Goal: Task Accomplishment & Management: Use online tool/utility

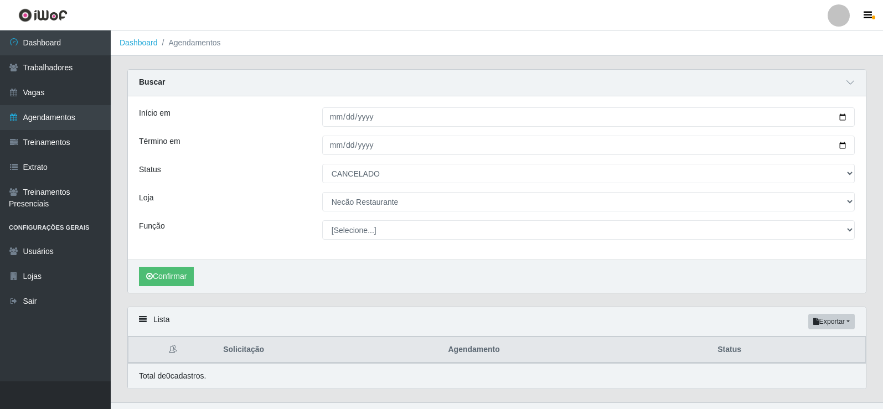
select select "CANCELADO"
select select "334"
click at [53, 40] on link "Dashboard" at bounding box center [55, 42] width 111 height 25
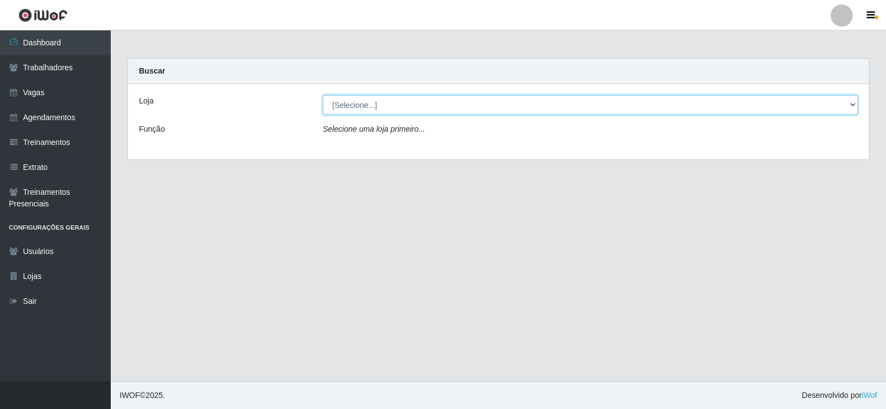
click at [828, 106] on select "[Selecione...] Necão Restaurante" at bounding box center [590, 104] width 535 height 19
select select "334"
click at [323, 95] on select "[Selecione...] Necão Restaurante" at bounding box center [590, 104] width 535 height 19
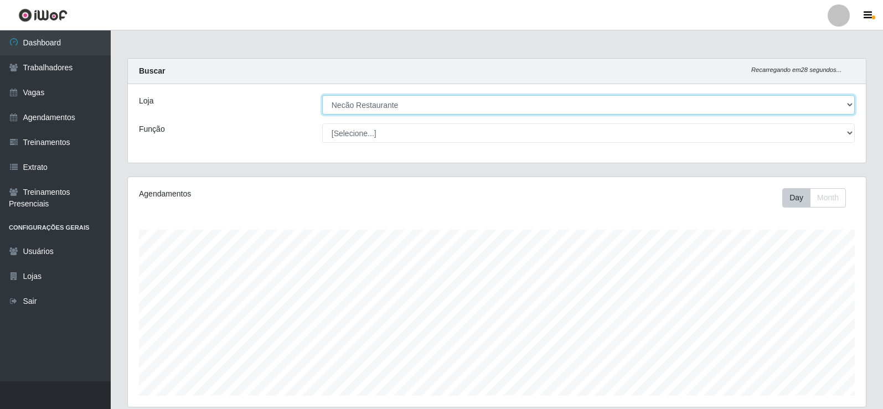
scroll to position [178, 0]
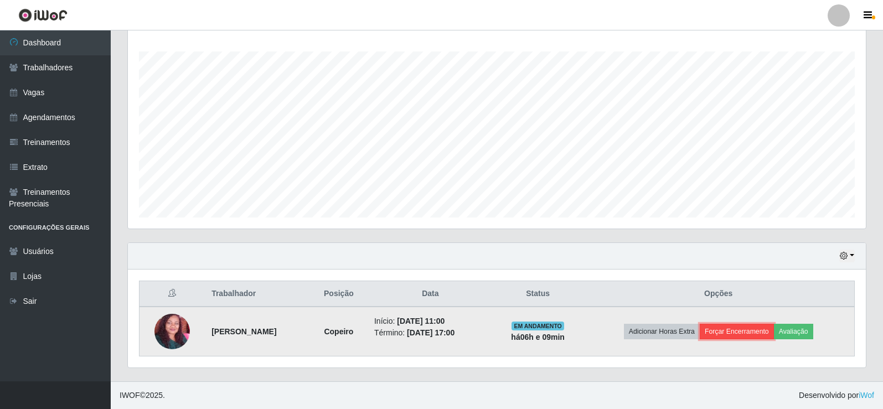
click at [754, 330] on button "Forçar Encerramento" at bounding box center [737, 332] width 74 height 16
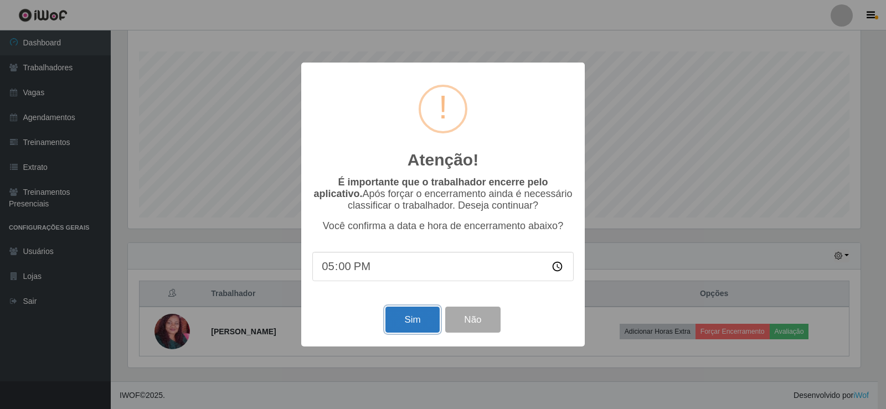
click at [419, 318] on button "Sim" at bounding box center [412, 320] width 54 height 26
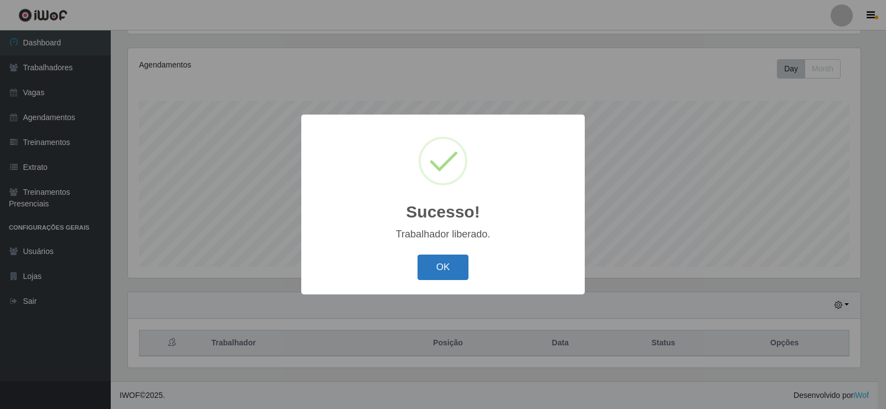
click at [455, 269] on button "OK" at bounding box center [444, 268] width 52 height 26
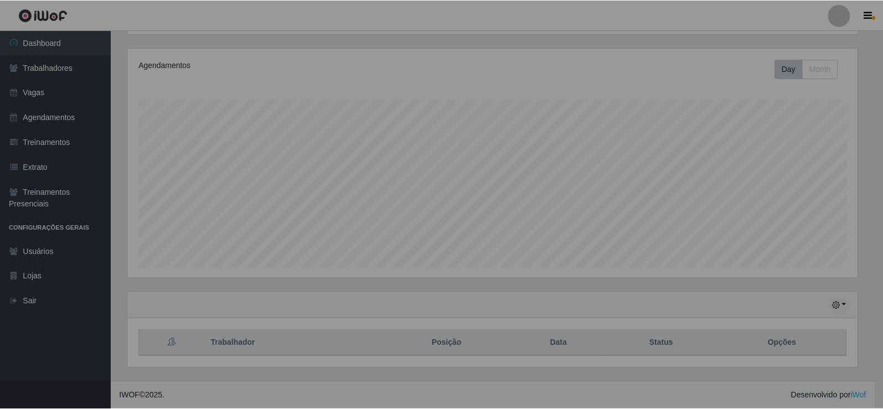
scroll to position [230, 738]
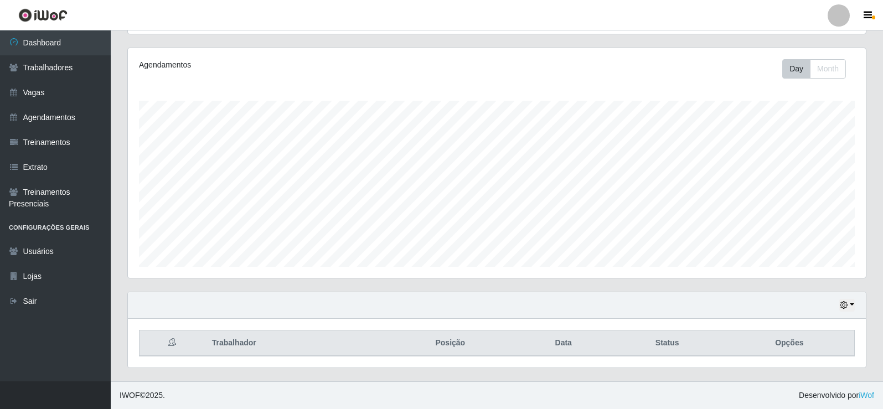
click at [601, 310] on div "Hoje 1 dia 3 dias 1 Semana Não encerrados" at bounding box center [497, 305] width 738 height 27
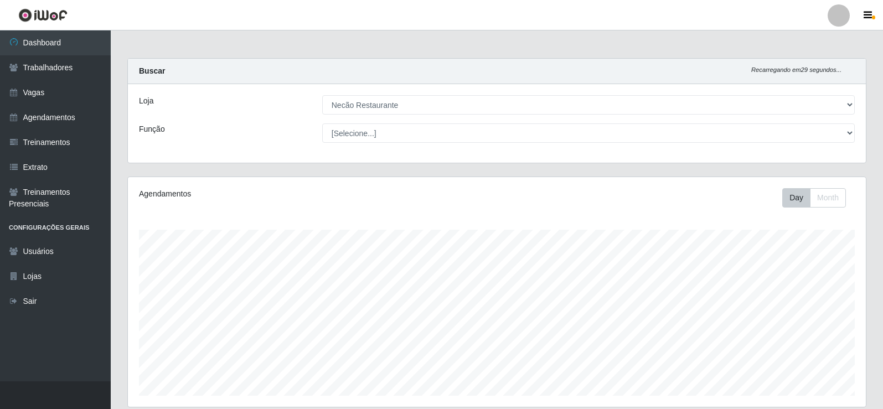
select select "334"
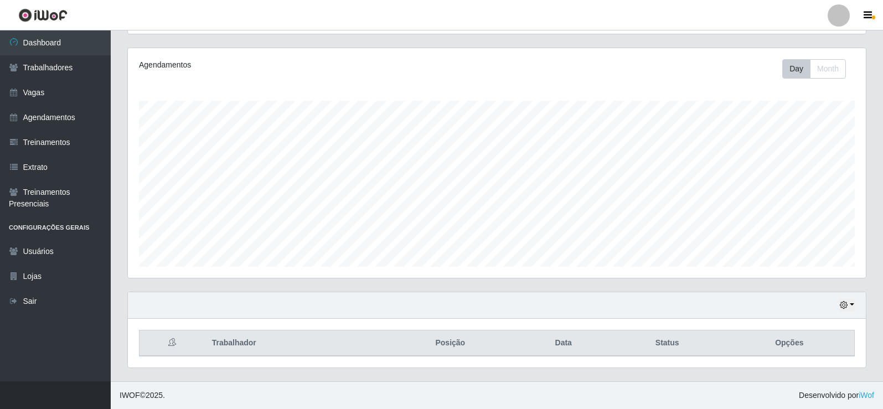
scroll to position [230, 738]
